Goal: Task Accomplishment & Management: Manage account settings

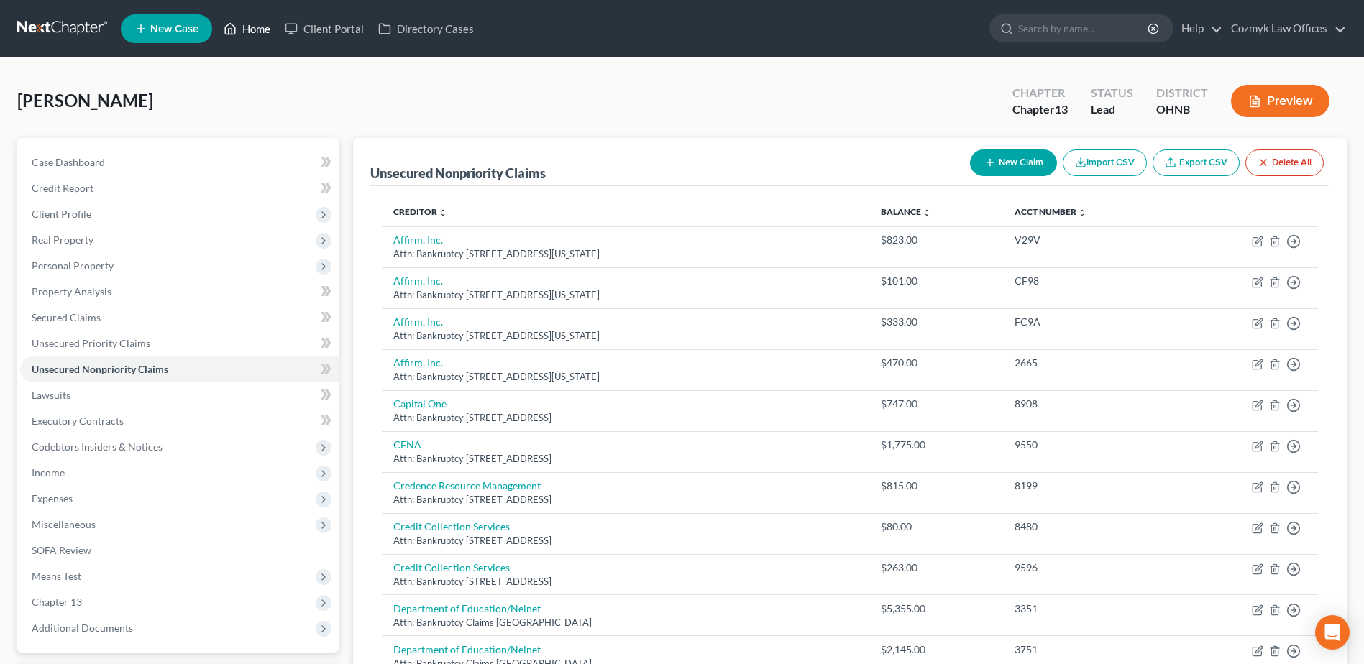
click at [247, 37] on link "Home" at bounding box center [246, 29] width 61 height 26
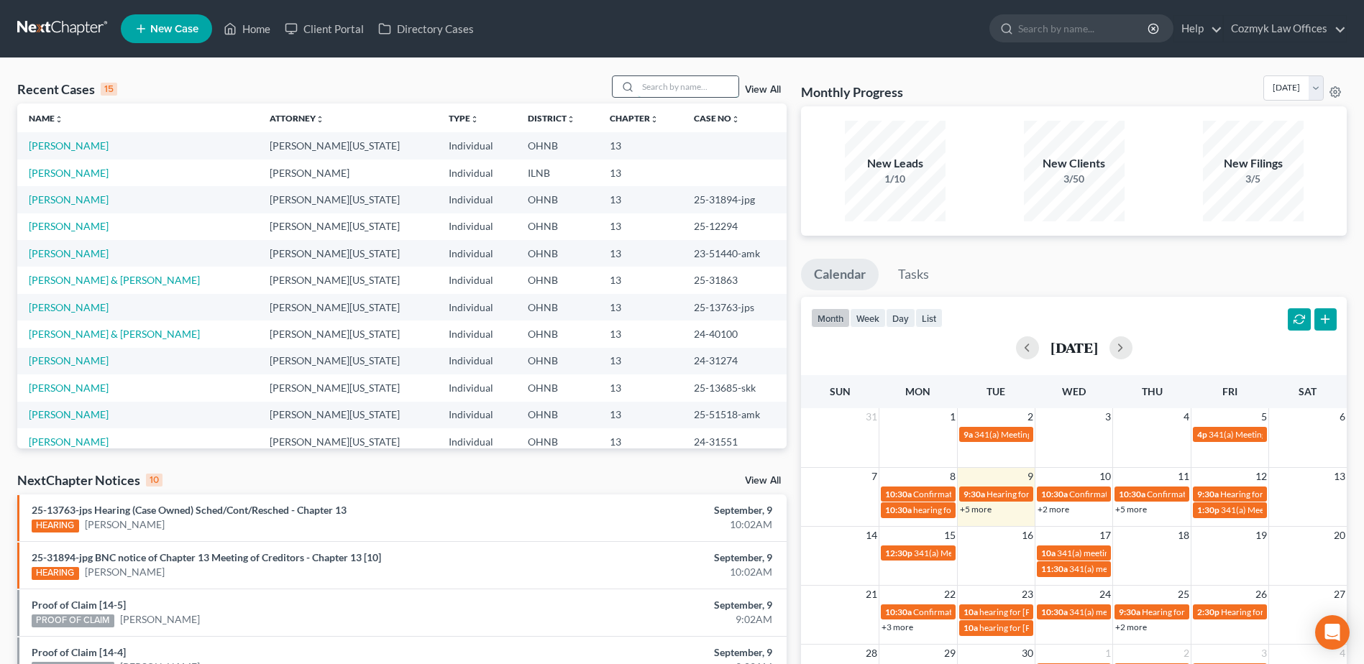
click at [684, 83] on input "search" at bounding box center [688, 86] width 101 height 21
type input "[PERSON_NAME]"
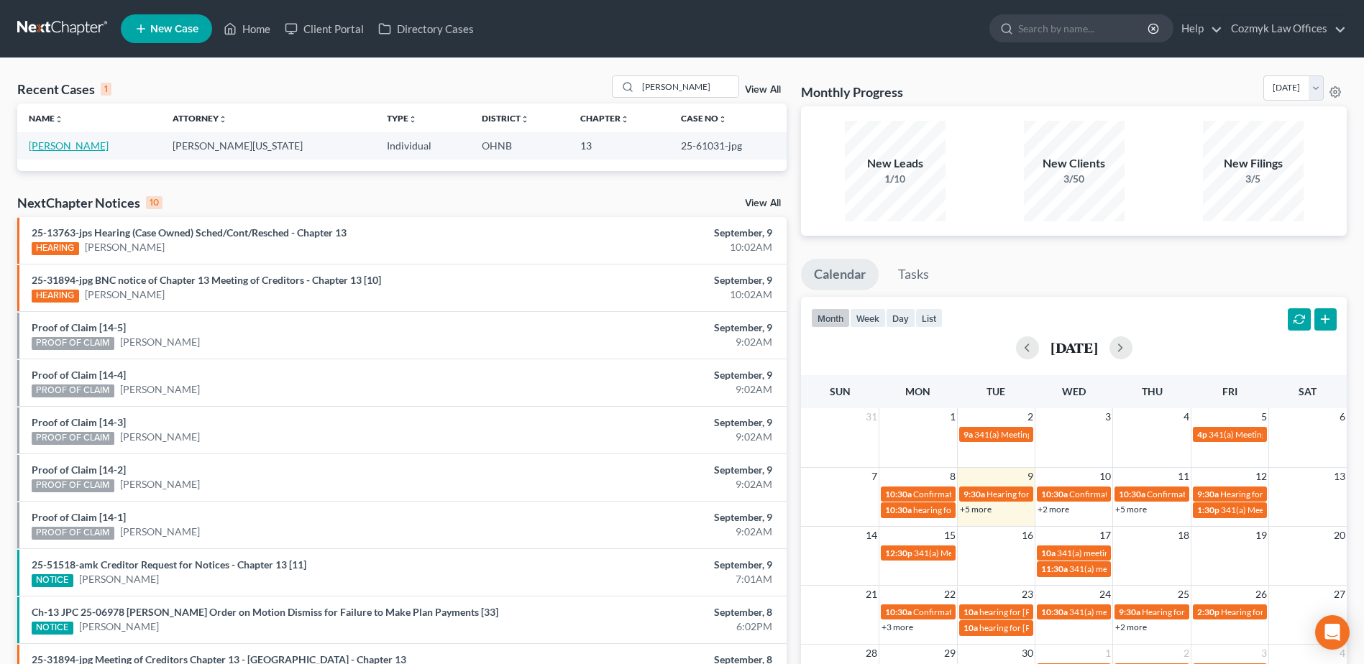
click at [85, 147] on link "[PERSON_NAME]" at bounding box center [69, 145] width 80 height 12
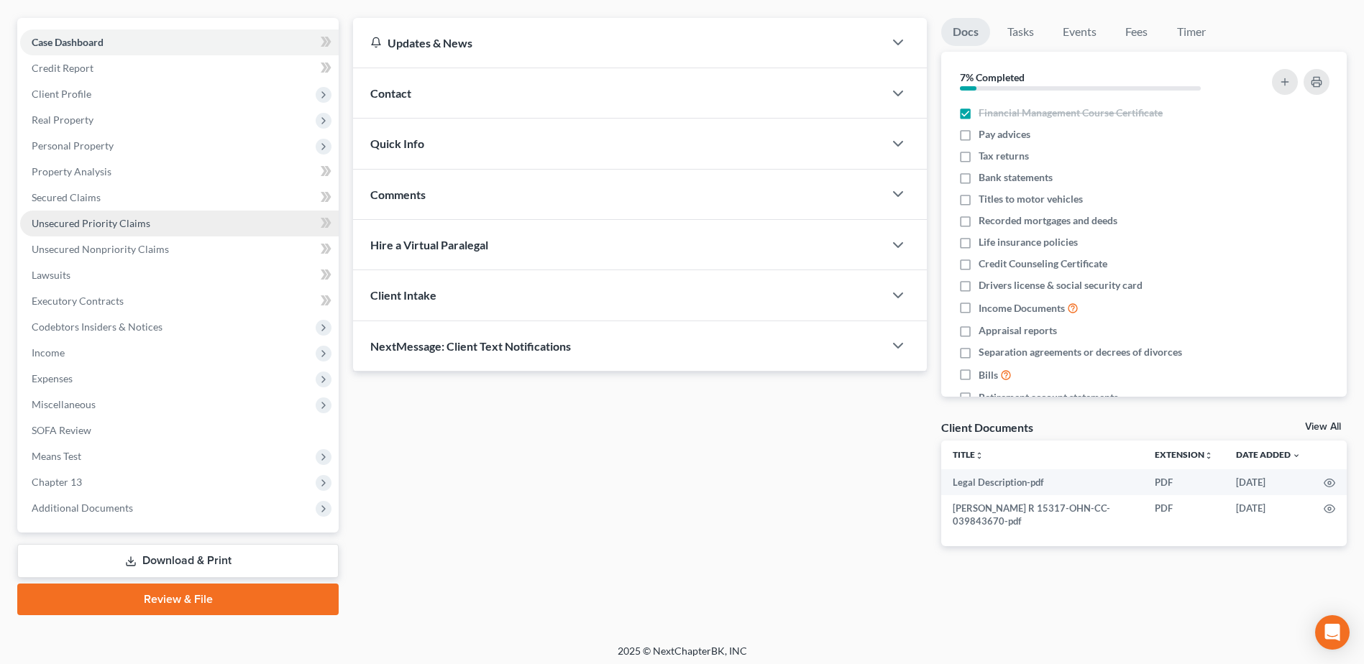
scroll to position [126, 0]
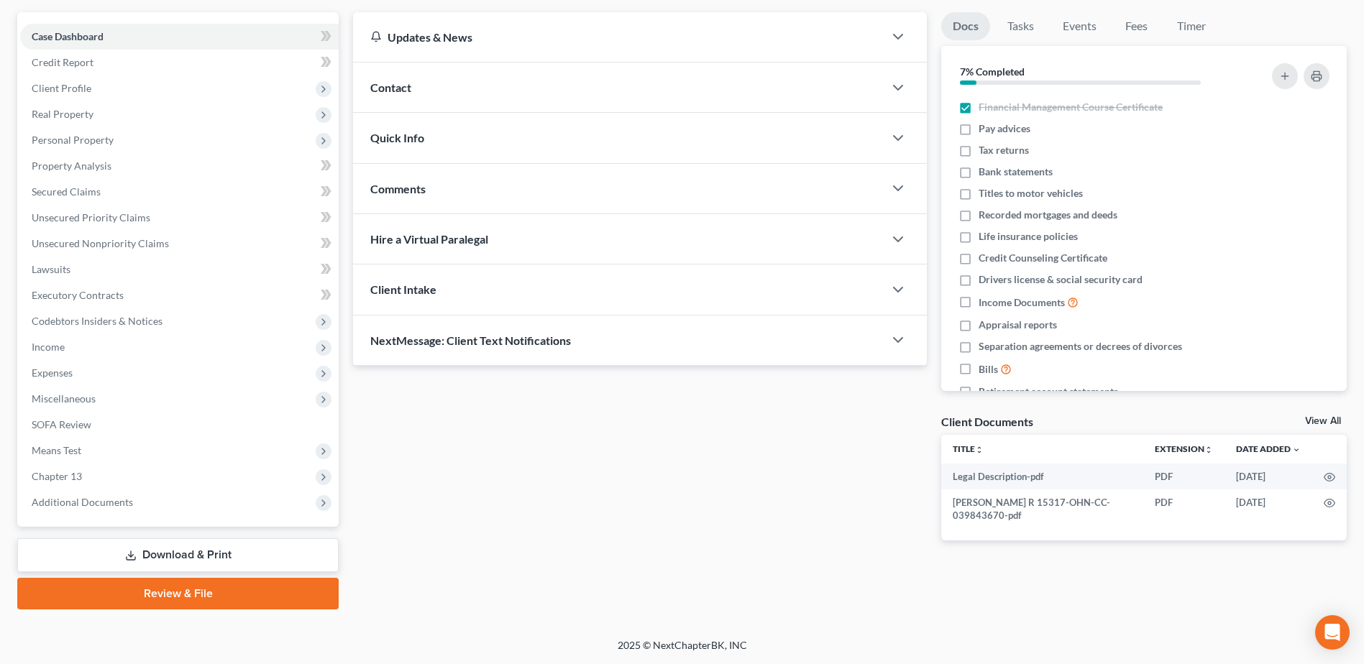
click at [188, 518] on div "Case Dashboard Payments Invoices Payments Payments Credit Report Client Profile…" at bounding box center [177, 269] width 321 height 515
click at [192, 513] on span "Additional Documents" at bounding box center [179, 503] width 319 height 26
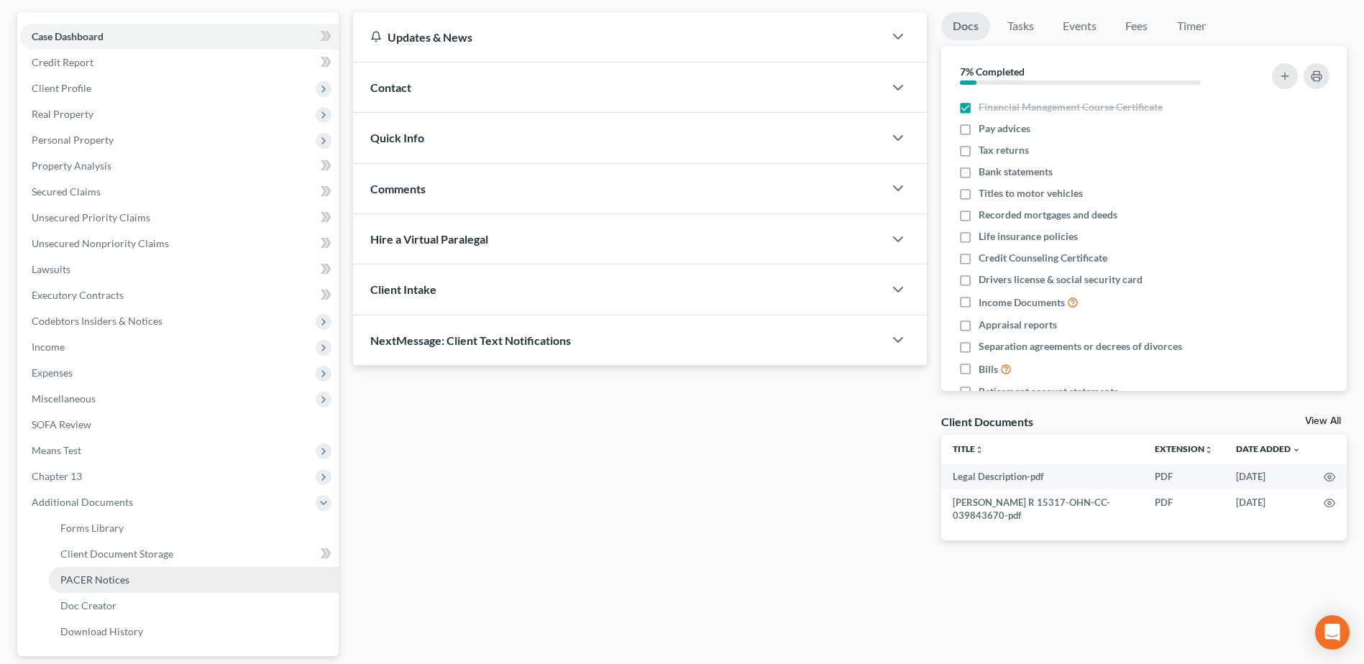
click at [162, 576] on link "PACER Notices" at bounding box center [194, 580] width 290 height 26
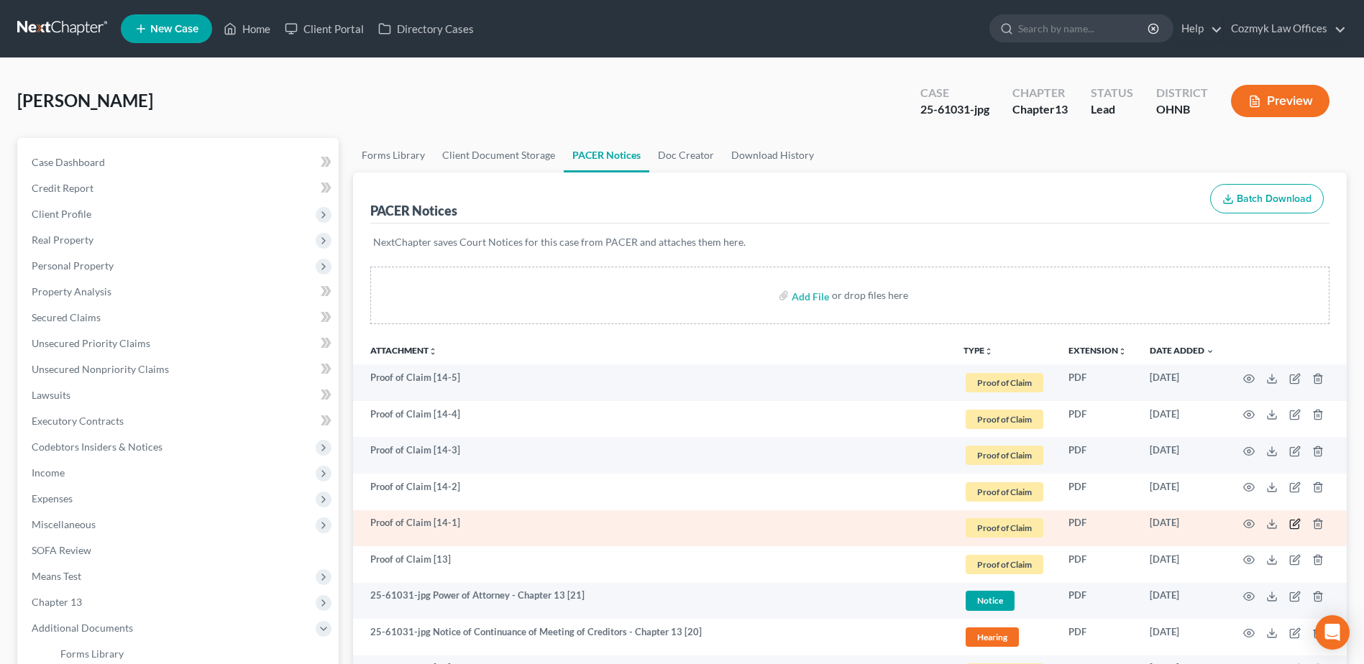
click at [1296, 529] on icon "button" at bounding box center [1294, 525] width 9 height 9
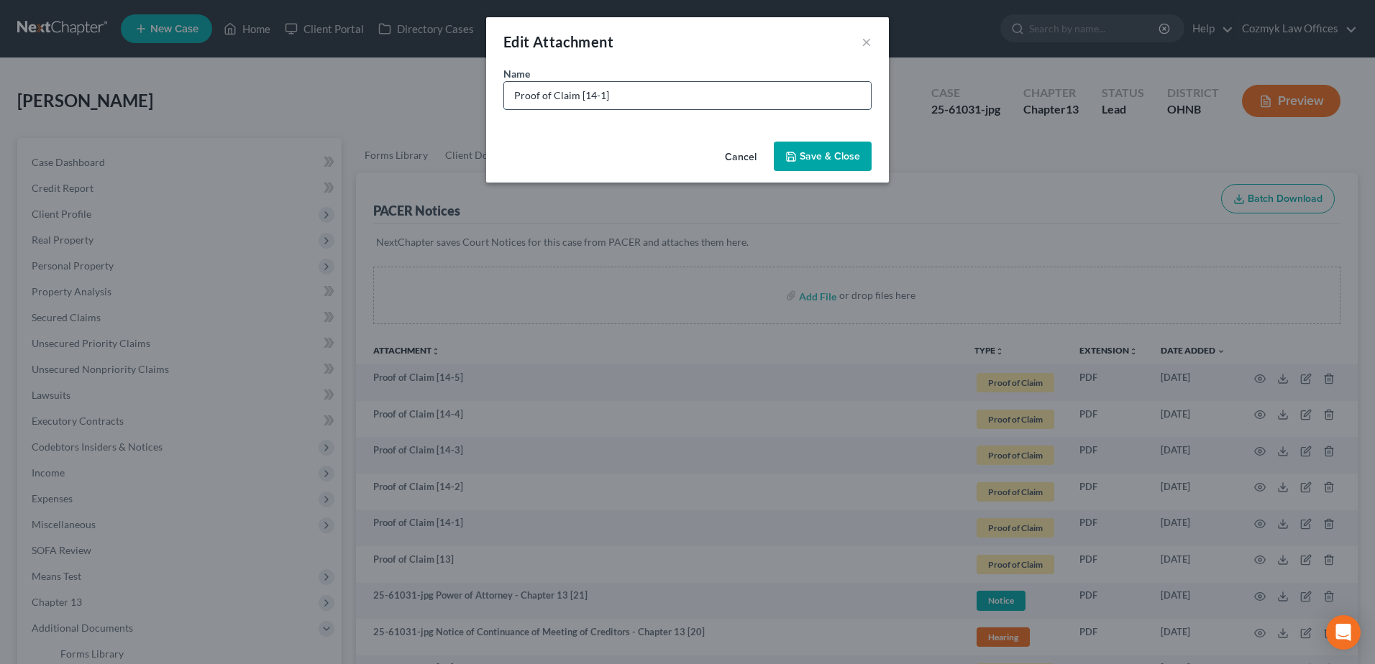
click at [732, 96] on input "Proof of Claim [14-1]" at bounding box center [687, 95] width 367 height 27
type input "Proof of Claim [14-1] Portfolio Recover"
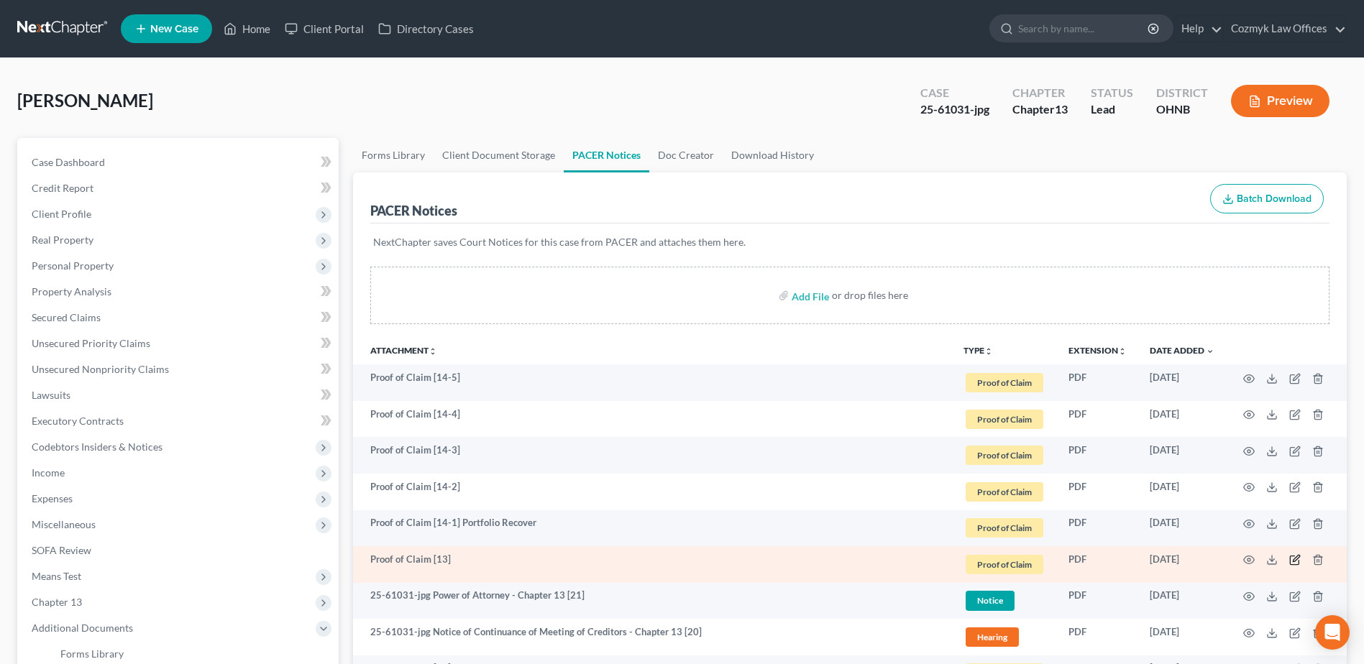
click at [1292, 564] on icon "button" at bounding box center [1295, 560] width 12 height 12
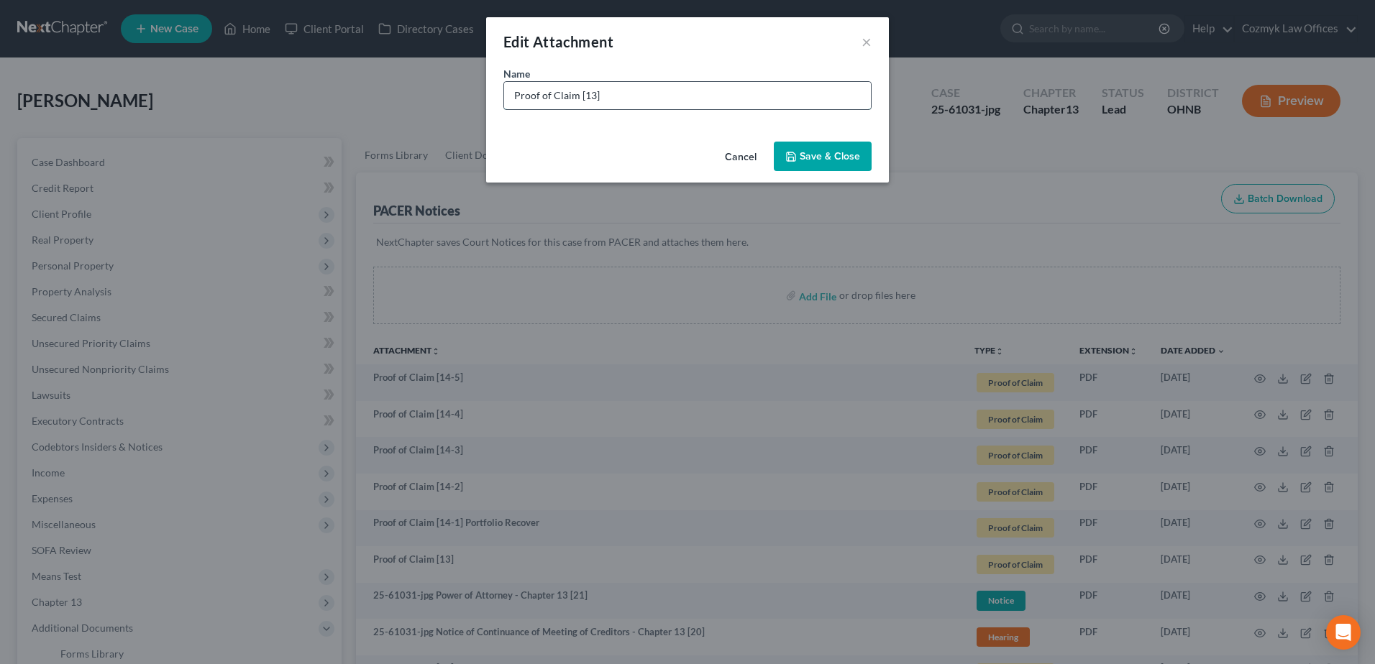
click at [712, 89] on input "Proof of Claim [13]" at bounding box center [687, 95] width 367 height 27
type input "Proof of Claim [13] Jefferson Capital Systems"
click at [820, 159] on span "Save & Close" at bounding box center [829, 156] width 60 height 12
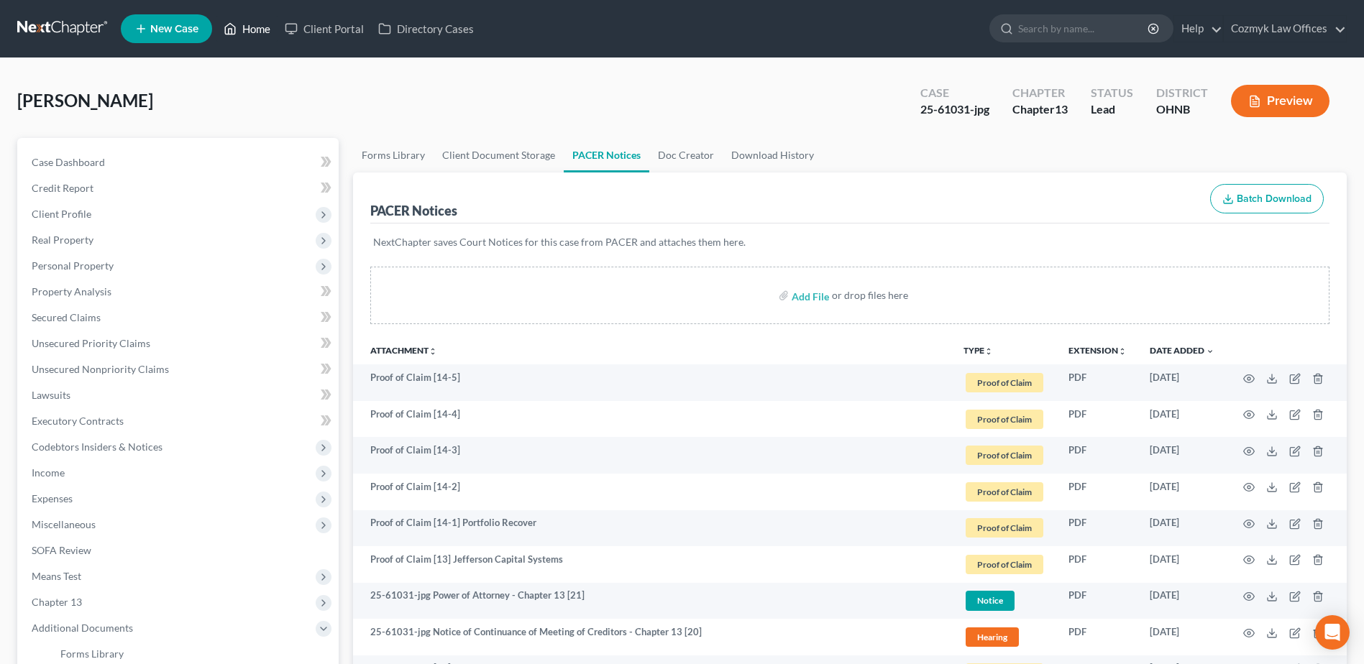
click at [252, 38] on link "Home" at bounding box center [246, 29] width 61 height 26
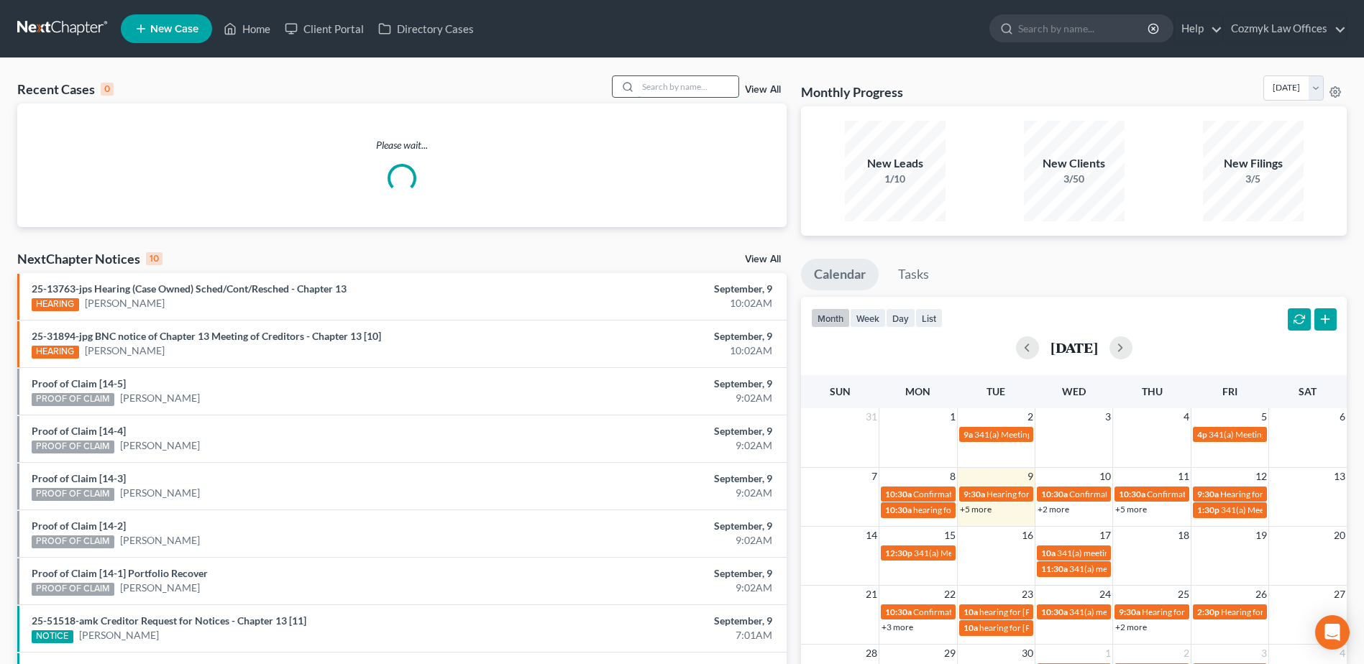
click at [687, 91] on input "search" at bounding box center [688, 86] width 101 height 21
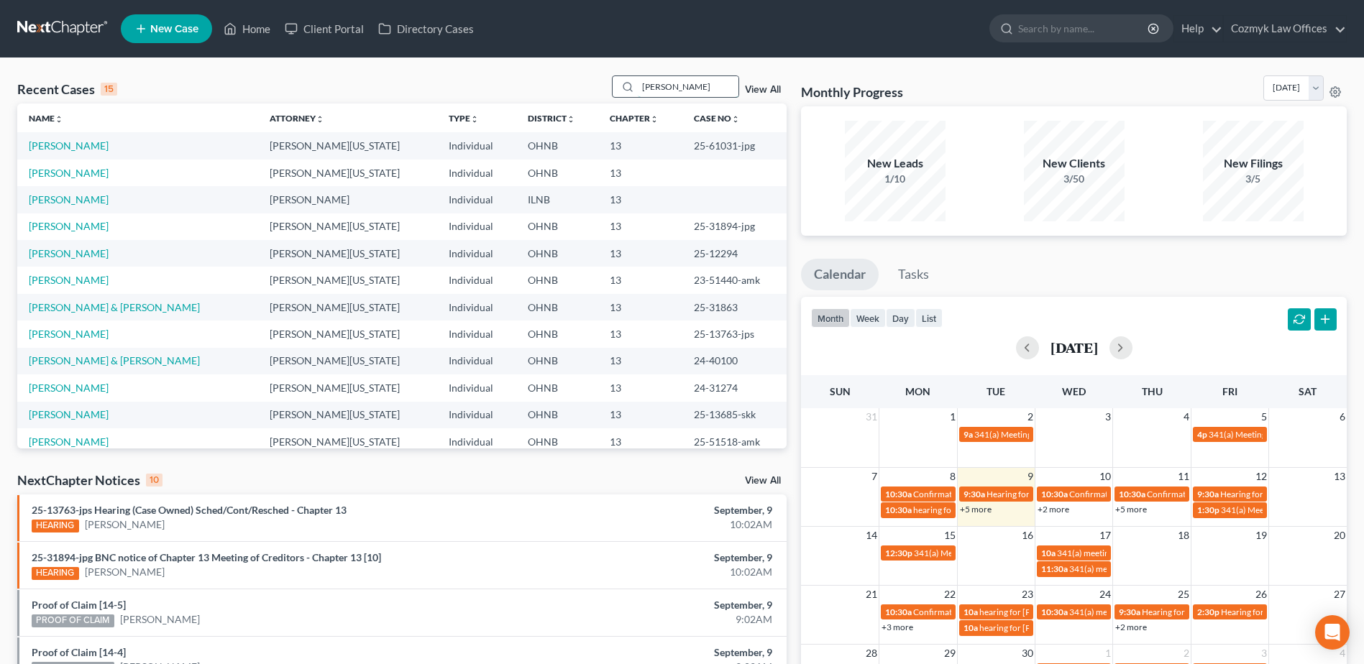
type input "[PERSON_NAME]"
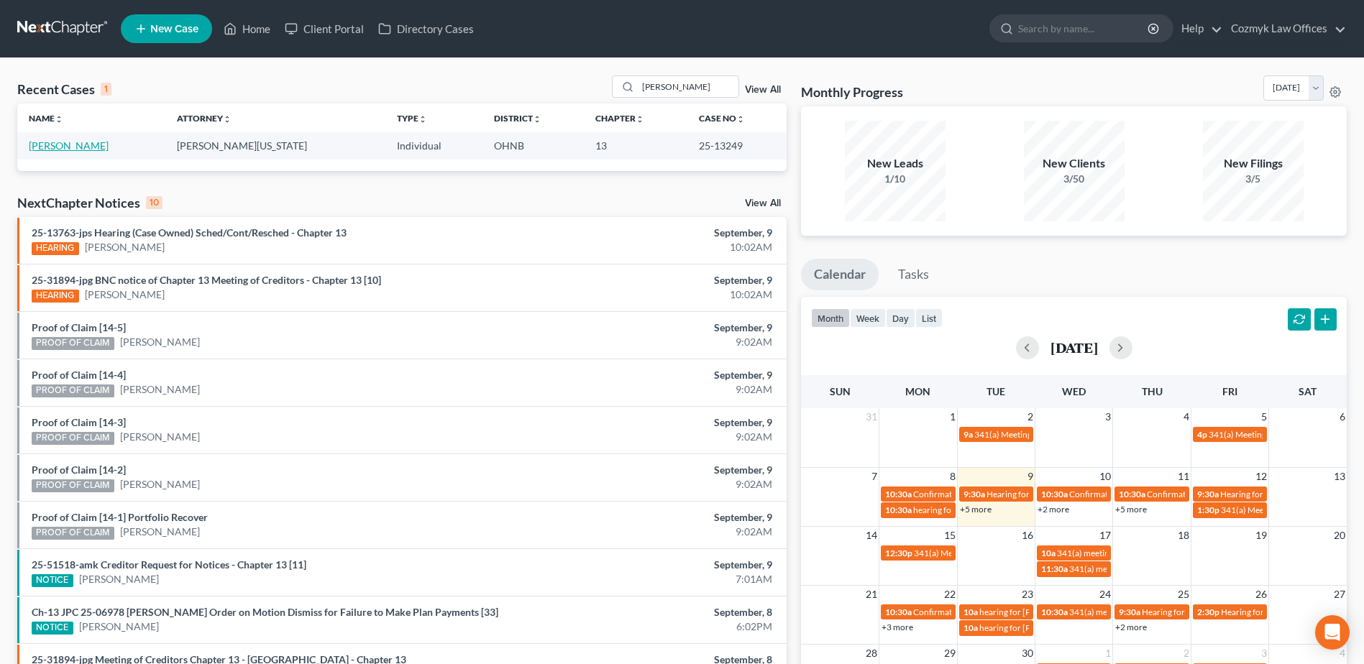
click at [45, 147] on link "[PERSON_NAME]" at bounding box center [69, 145] width 80 height 12
